Goal: Task Accomplishment & Management: Complete application form

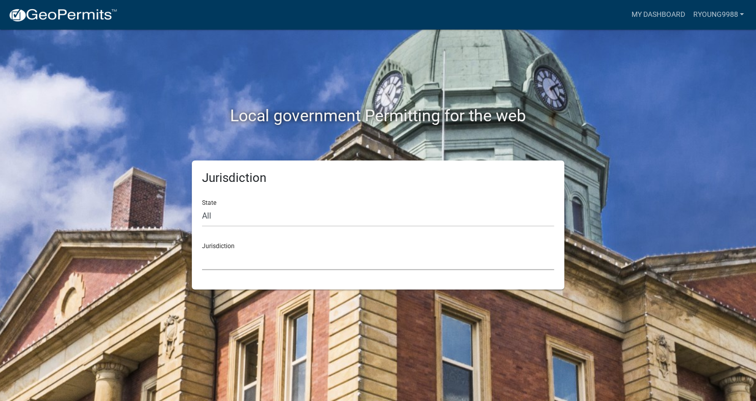
click at [219, 258] on select "[GEOGRAPHIC_DATA], [US_STATE] [GEOGRAPHIC_DATA], [US_STATE][PERSON_NAME][GEOGRA…" at bounding box center [378, 259] width 352 height 21
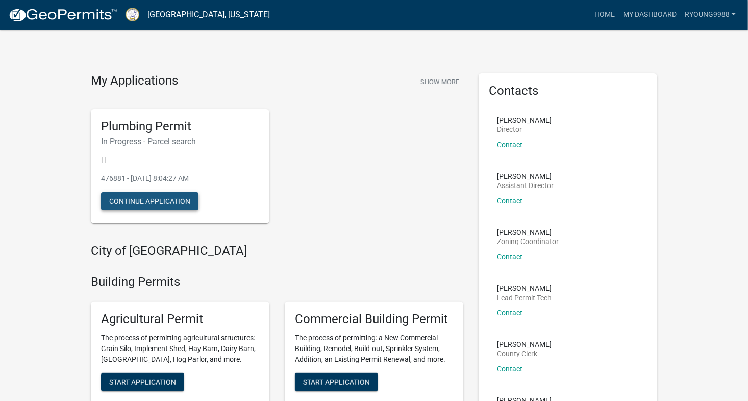
click at [156, 198] on button "Continue Application" at bounding box center [149, 201] width 97 height 18
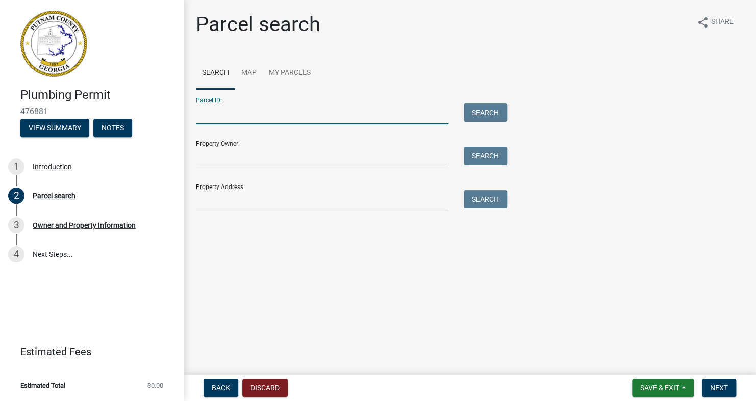
click at [228, 115] on input "Parcel ID:" at bounding box center [322, 114] width 252 height 21
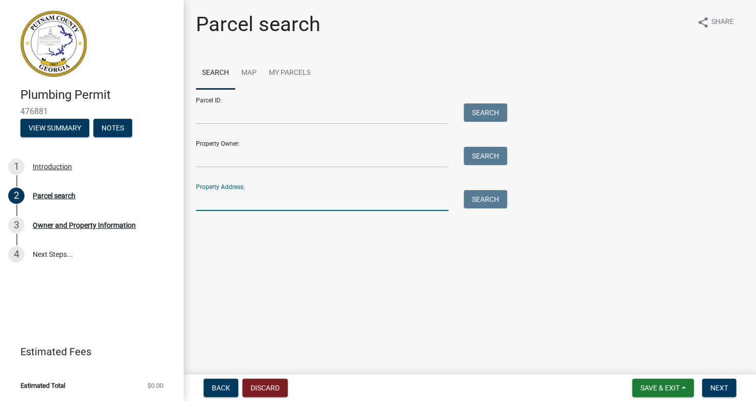
click at [250, 203] on input "Property Address:" at bounding box center [322, 200] width 252 height 21
click at [230, 202] on input "177" at bounding box center [322, 200] width 252 height 21
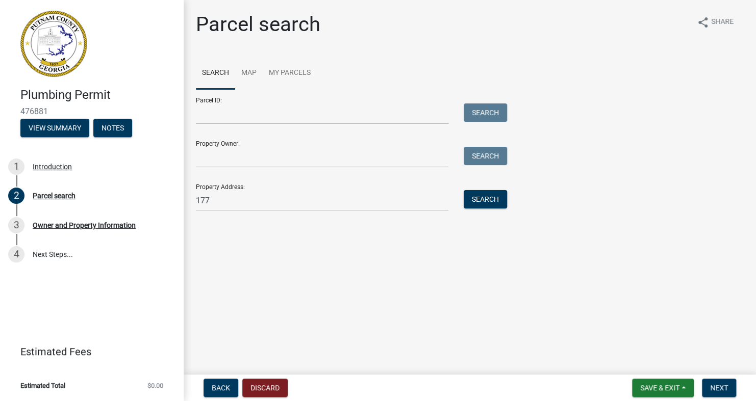
click at [474, 251] on main "Parcel search share Share Search Map My Parcels Parcel ID: Search Property Owne…" at bounding box center [470, 185] width 572 height 371
click at [335, 197] on input "177" at bounding box center [322, 200] width 252 height 21
type input "[STREET_ADDRESS]"
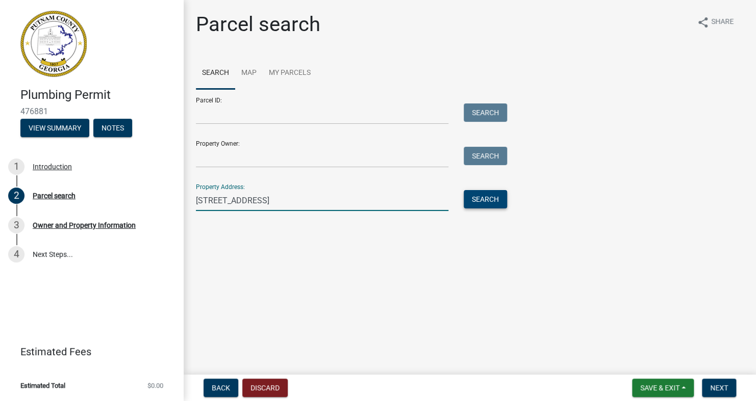
click at [494, 195] on button "Search" at bounding box center [485, 199] width 43 height 18
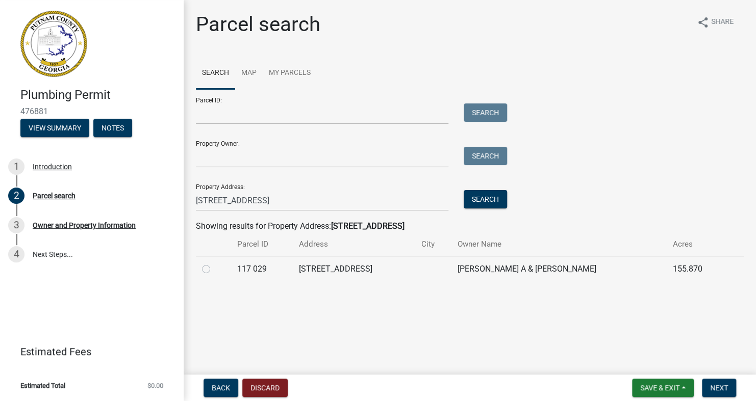
click at [214, 263] on label at bounding box center [214, 263] width 0 height 0
click at [214, 268] on 029 "radio" at bounding box center [217, 266] width 7 height 7
radio 029 "true"
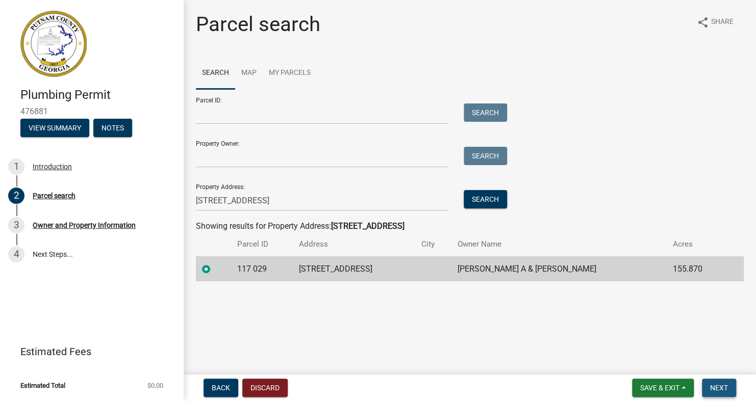
click at [725, 385] on span "Next" at bounding box center [719, 388] width 18 height 8
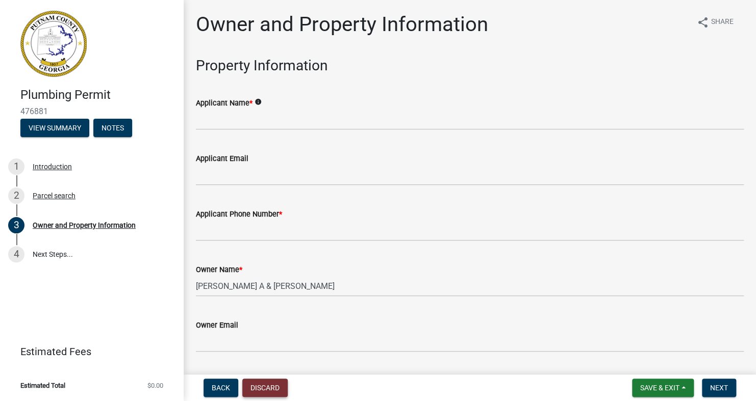
click at [267, 390] on button "Discard" at bounding box center [264, 388] width 45 height 18
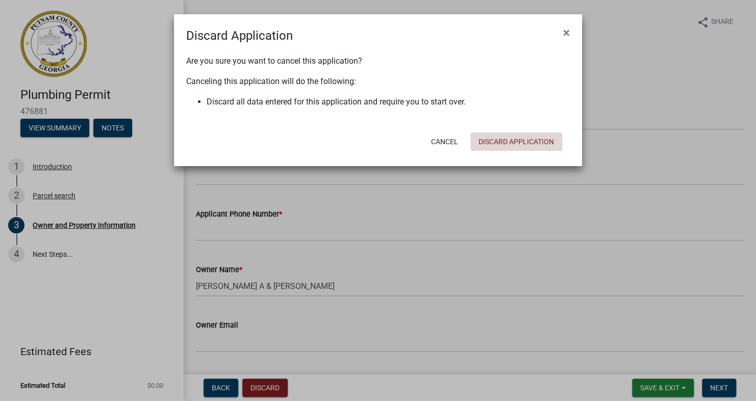
click at [499, 137] on button "Discard Application" at bounding box center [516, 142] width 92 height 18
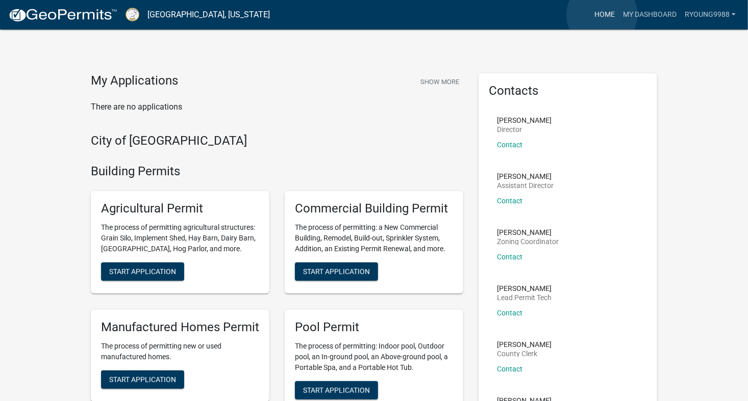
click at [602, 15] on link "Home" at bounding box center [604, 14] width 29 height 19
click at [634, 14] on link "My Dashboard" at bounding box center [650, 14] width 62 height 19
